Goal: Information Seeking & Learning: Check status

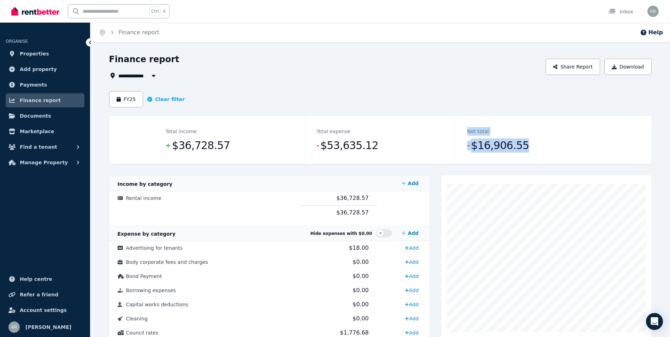
drag, startPoint x: 526, startPoint y: 143, endPoint x: 443, endPoint y: 144, distance: 83.0
click at [443, 144] on dl "Total income + $36,728.57 Total expense - $53,635.12 Net total - $16,906.55" at bounding box center [380, 140] width 452 height 48
drag, startPoint x: 443, startPoint y: 144, endPoint x: 549, endPoint y: 146, distance: 105.6
click at [549, 146] on dd "- $16,906.55" at bounding box center [531, 145] width 128 height 14
drag, startPoint x: 511, startPoint y: 148, endPoint x: 475, endPoint y: 148, distance: 36.0
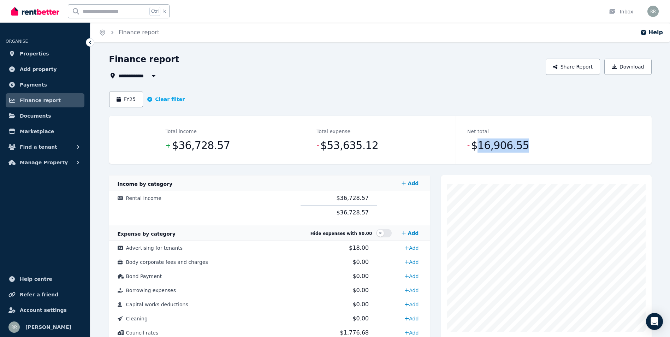
click at [475, 148] on dd "- $16,906.55" at bounding box center [531, 145] width 128 height 14
drag, startPoint x: 475, startPoint y: 148, endPoint x: 520, endPoint y: 139, distance: 46.5
click at [520, 139] on dd "- $16,906.55" at bounding box center [531, 145] width 128 height 14
click at [532, 138] on div "Net total - $16,906.55" at bounding box center [531, 140] width 151 height 48
drag, startPoint x: 530, startPoint y: 145, endPoint x: 473, endPoint y: 146, distance: 56.5
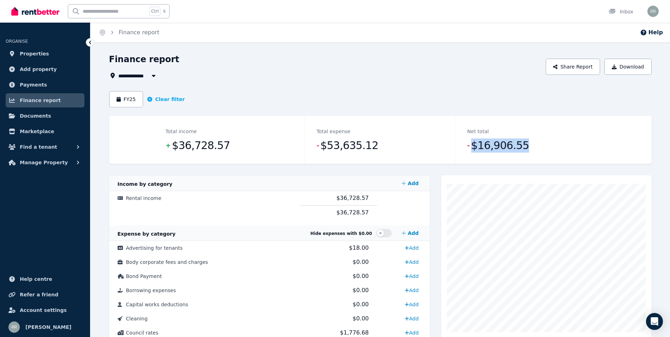
click at [473, 146] on dd "- $16,906.55" at bounding box center [531, 145] width 128 height 14
drag, startPoint x: 473, startPoint y: 146, endPoint x: 527, endPoint y: 143, distance: 54.5
click at [527, 143] on dd "- $16,906.55" at bounding box center [531, 145] width 128 height 14
